Goal: Use online tool/utility: Use online tool/utility

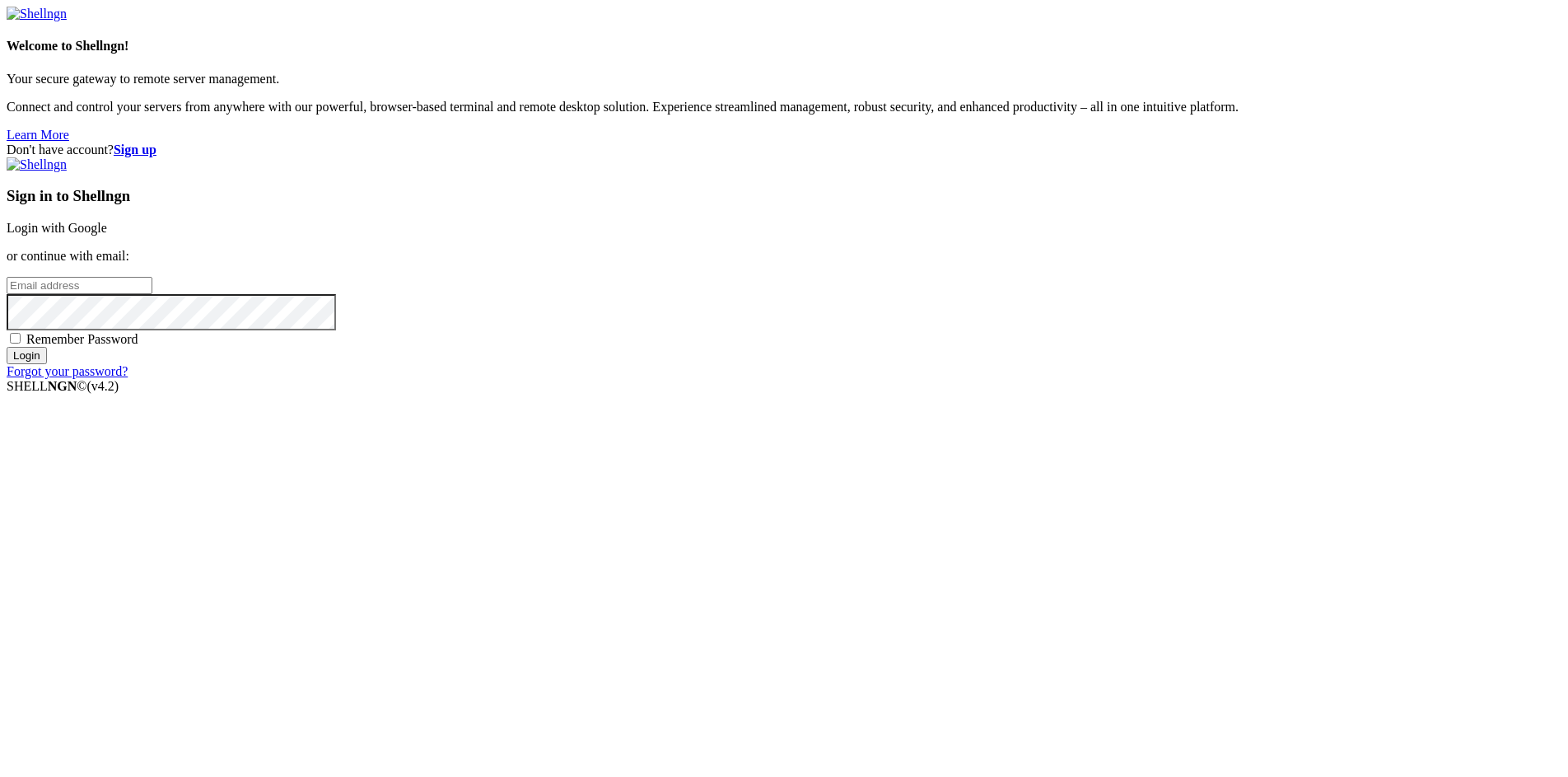
type input "[EMAIL_ADDRESS][DOMAIN_NAME]"
click at [47, 364] on input "Login" at bounding box center [26, 356] width 40 height 17
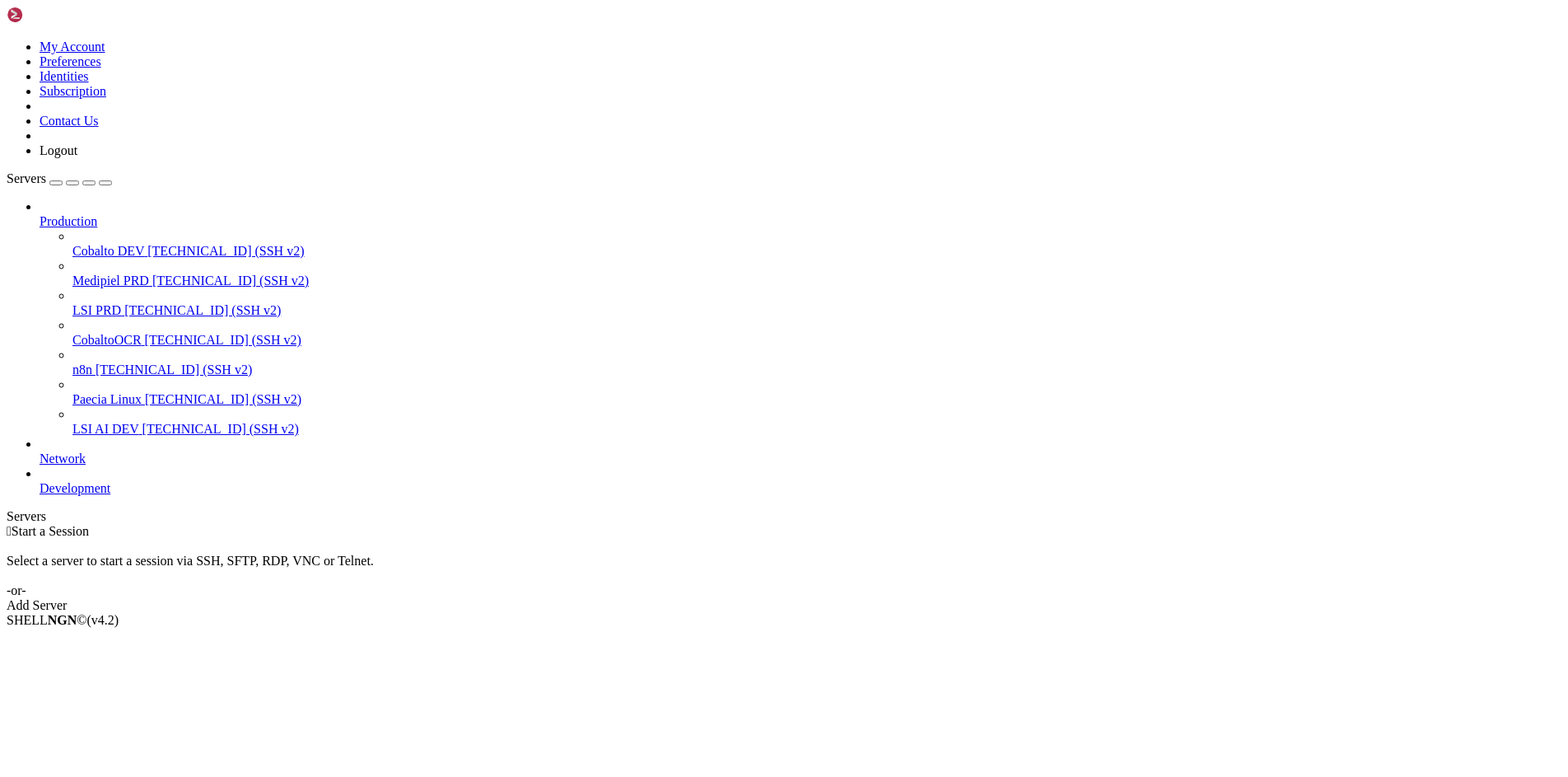
click at [153, 273] on span "[TECHNICAL_ID] (SSH v2)" at bounding box center [230, 280] width 156 height 14
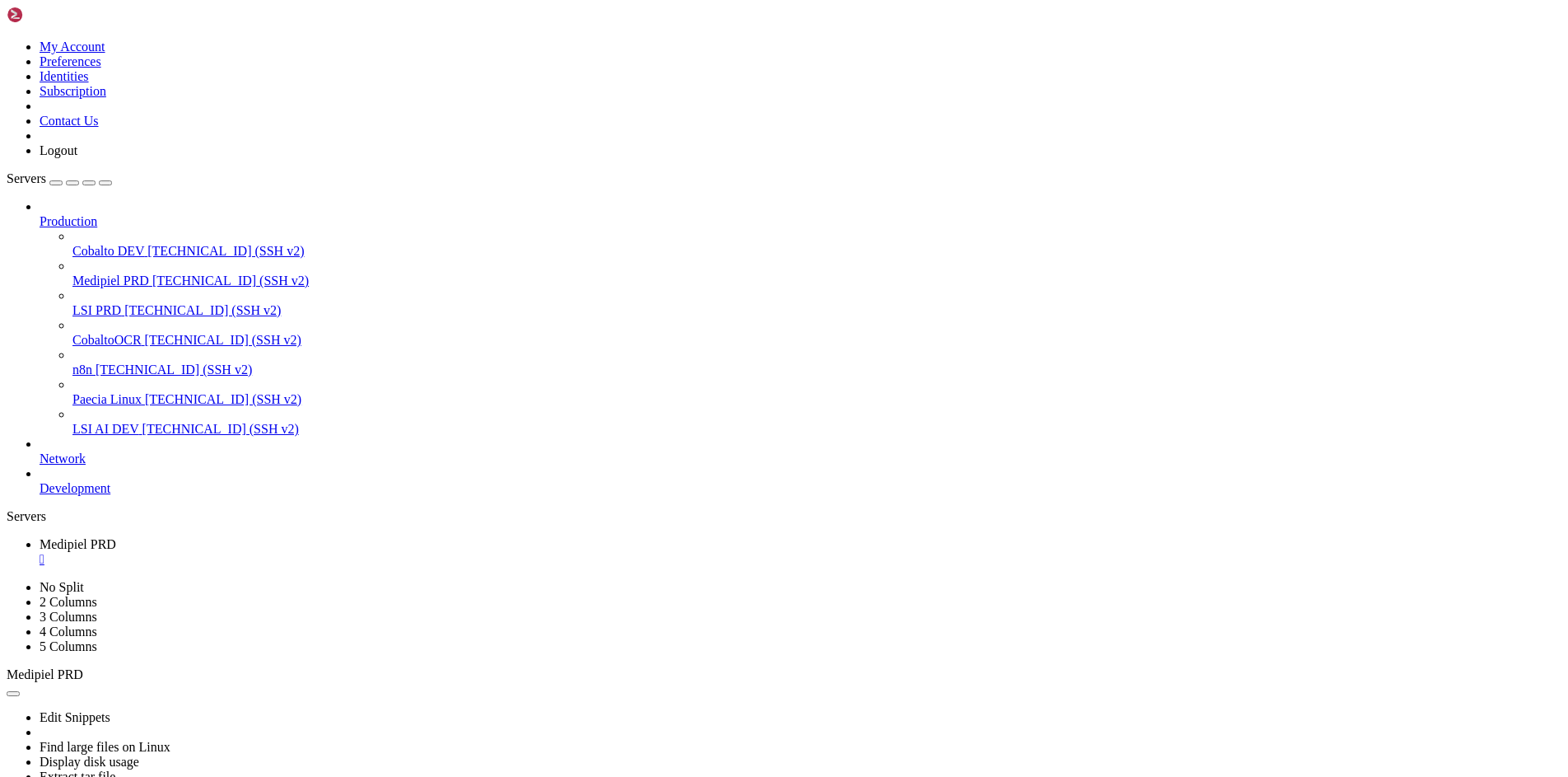
scroll to position [178, 0]
drag, startPoint x: 458, startPoint y: 1050, endPoint x: 341, endPoint y: 1048, distance: 117.0
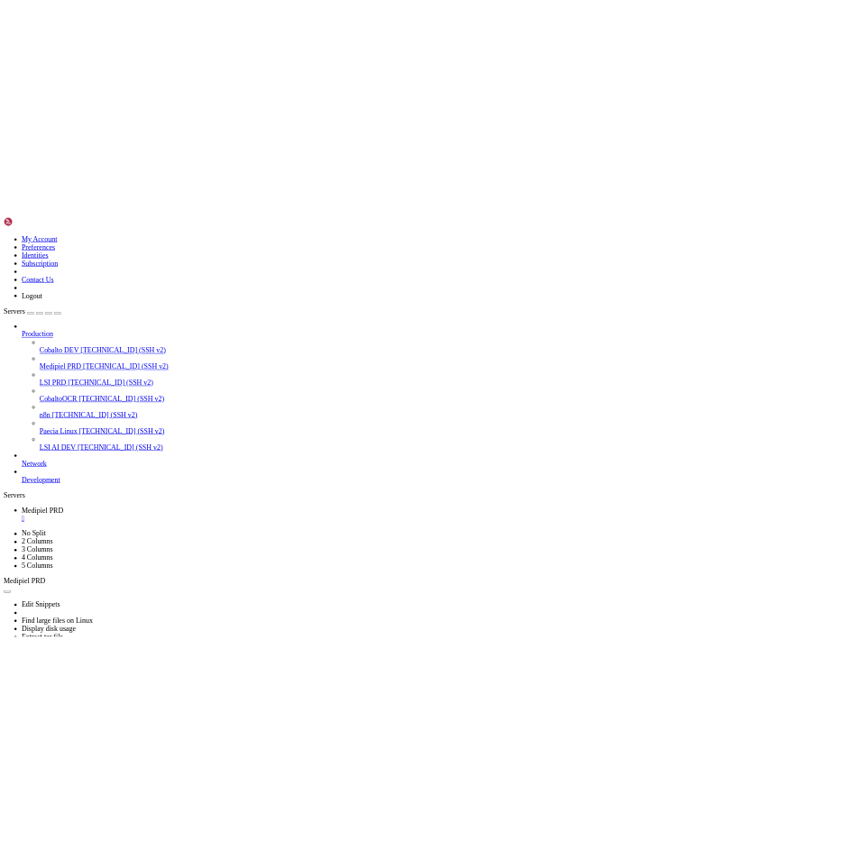
scroll to position [649, 0]
